Goal: Find contact information: Find contact information

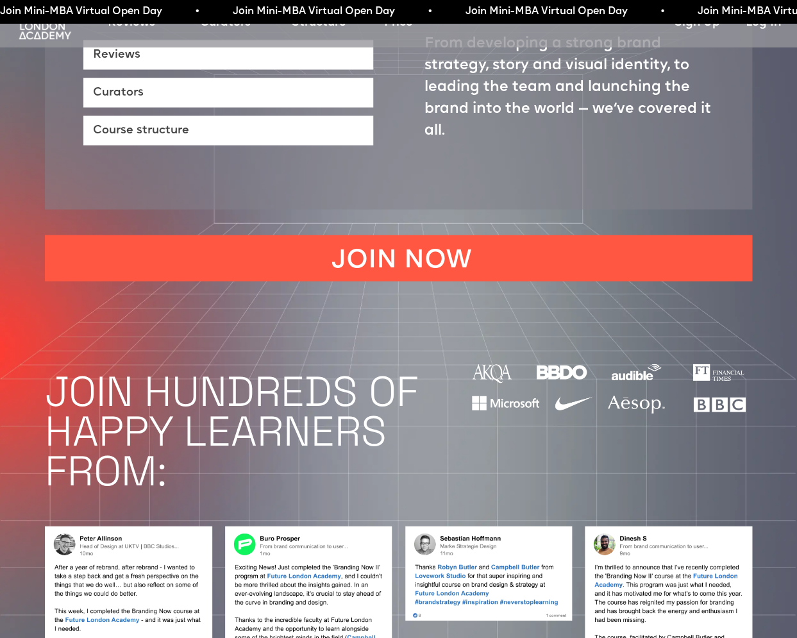
scroll to position [781, 0]
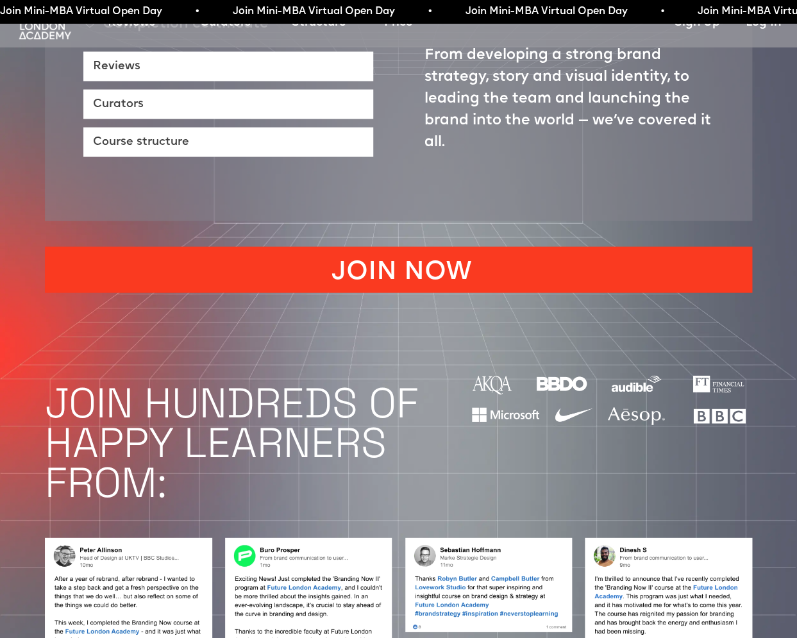
click at [413, 292] on link "JOIN NOW" at bounding box center [398, 269] width 707 height 46
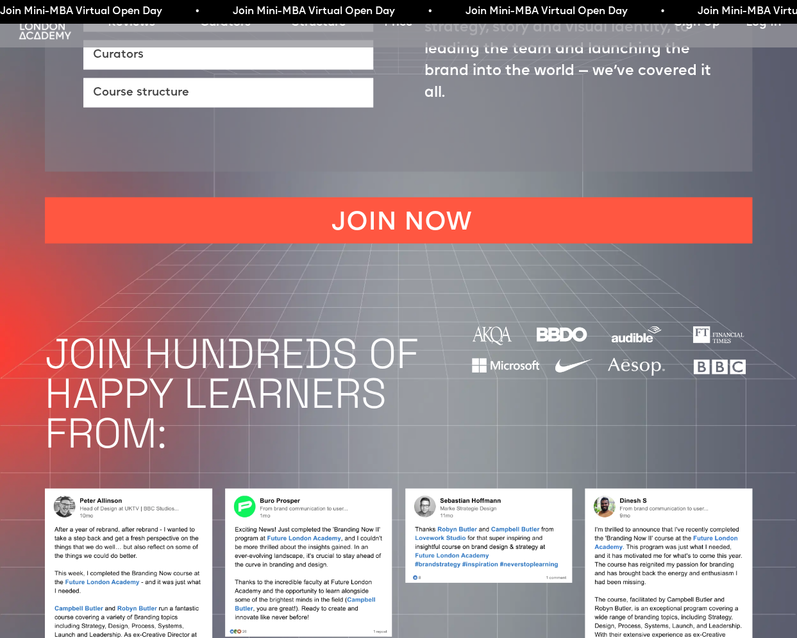
scroll to position [831, 0]
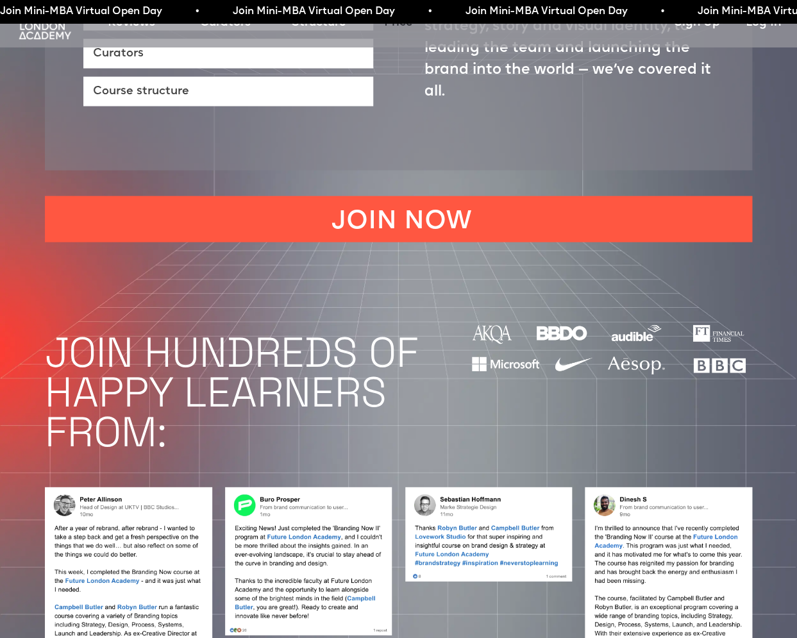
click at [404, 30] on link "Price" at bounding box center [397, 23] width 29 height 18
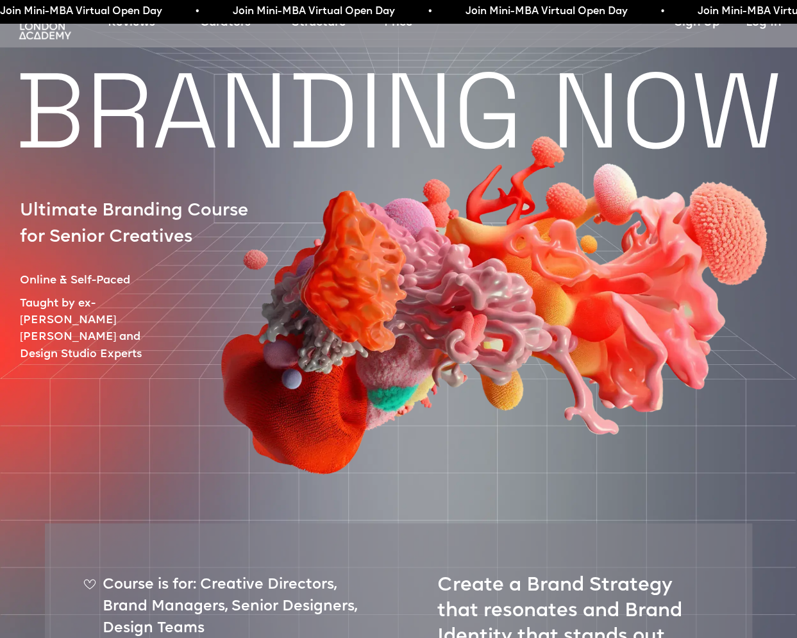
click at [46, 36] on img at bounding box center [45, 26] width 58 height 29
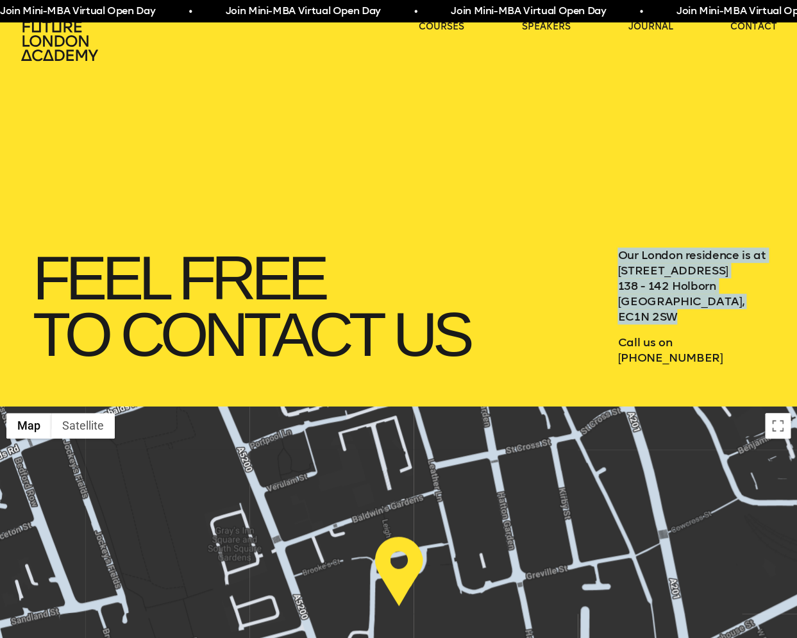
drag, startPoint x: 677, startPoint y: 315, endPoint x: 606, endPoint y: 236, distance: 105.8
click at [606, 236] on div "feel free to contact us Our London residence is at 3 Waterhouse Square 138 - 14…" at bounding box center [398, 203] width 797 height 407
copy p "Our London residence is at 3 Waterhouse Square 138 - 142 Holborn London, EC1N 2…"
click at [657, 264] on p "Our London residence is at 3 Waterhouse Square 138 - 142 Holborn London, EC1N 2…" at bounding box center [698, 286] width 160 height 77
drag, startPoint x: 678, startPoint y: 317, endPoint x: 609, endPoint y: 273, distance: 81.6
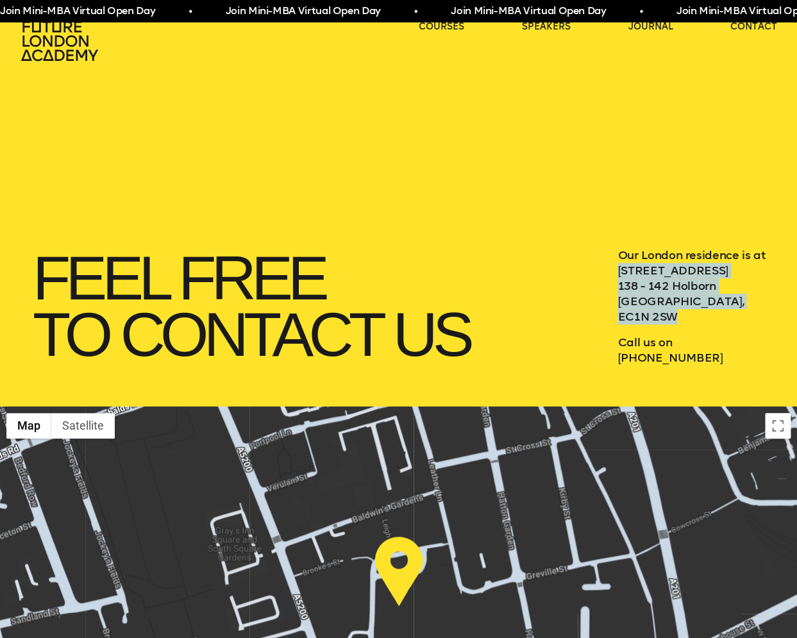
click at [609, 273] on div "feel free to contact us Our London residence is at 3 Waterhouse Square 138 - 14…" at bounding box center [398, 306] width 757 height 139
copy p "3 Waterhouse Square 138 - 142 Holborn London, EC1N 2SW"
drag, startPoint x: 712, startPoint y: 359, endPoint x: 614, endPoint y: 358, distance: 98.1
click at [614, 358] on div "feel free to contact us Our London residence is at 3 Waterhouse Square 138 - 14…" at bounding box center [398, 306] width 757 height 139
copy p "+44 783 4284 611"
